Goal: Download file/media

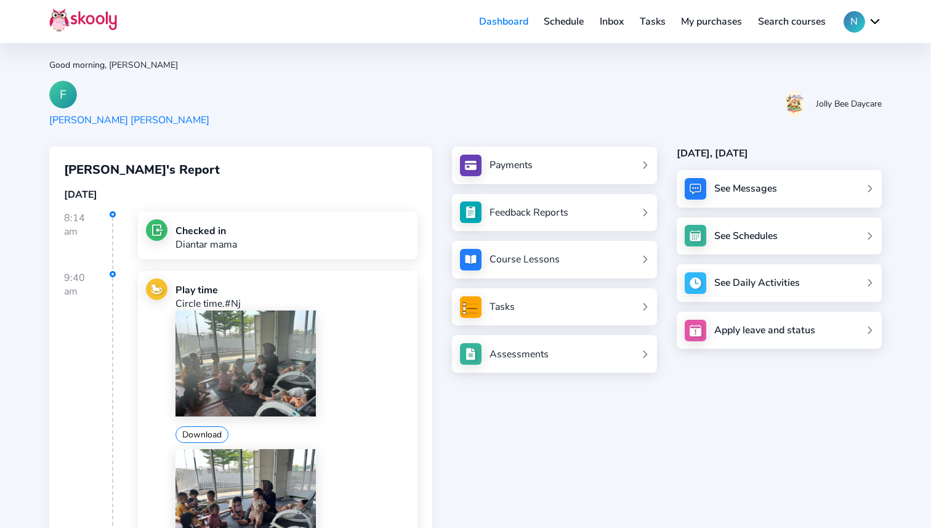
scroll to position [228, 0]
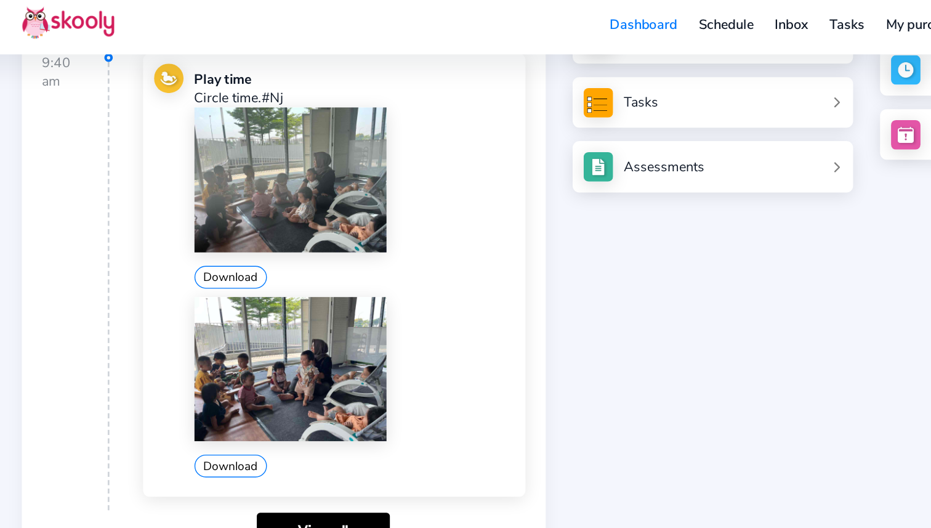
click at [337, 245] on div "Download" at bounding box center [292, 286] width 235 height 132
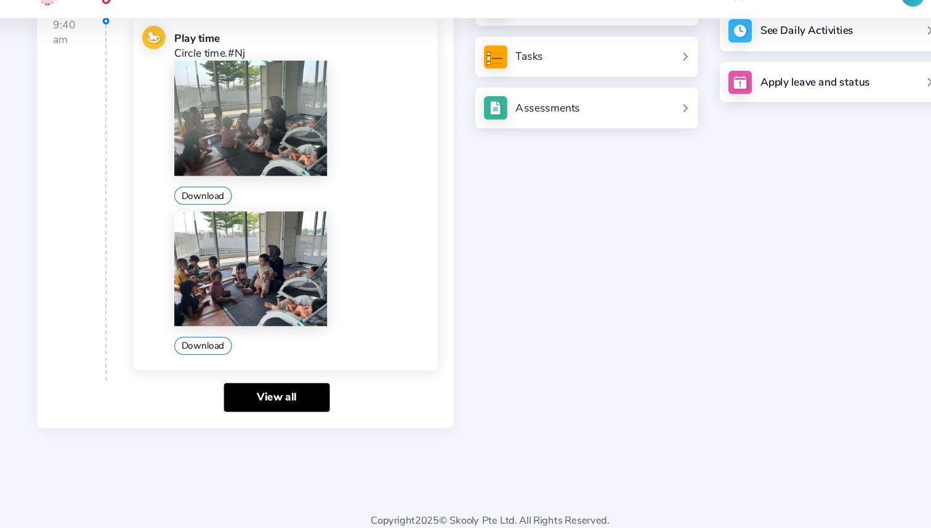
click at [132, 278] on div "9:40 am Play time Circle time.#Nj Download Download" at bounding box center [240, 210] width 353 height 336
drag, startPoint x: 132, startPoint y: 278, endPoint x: 163, endPoint y: 119, distance: 161.8
click at [163, 119] on div "9:40 am Play time Circle time.#Nj Download Download" at bounding box center [240, 210] width 353 height 336
